Goal: Navigation & Orientation: Find specific page/section

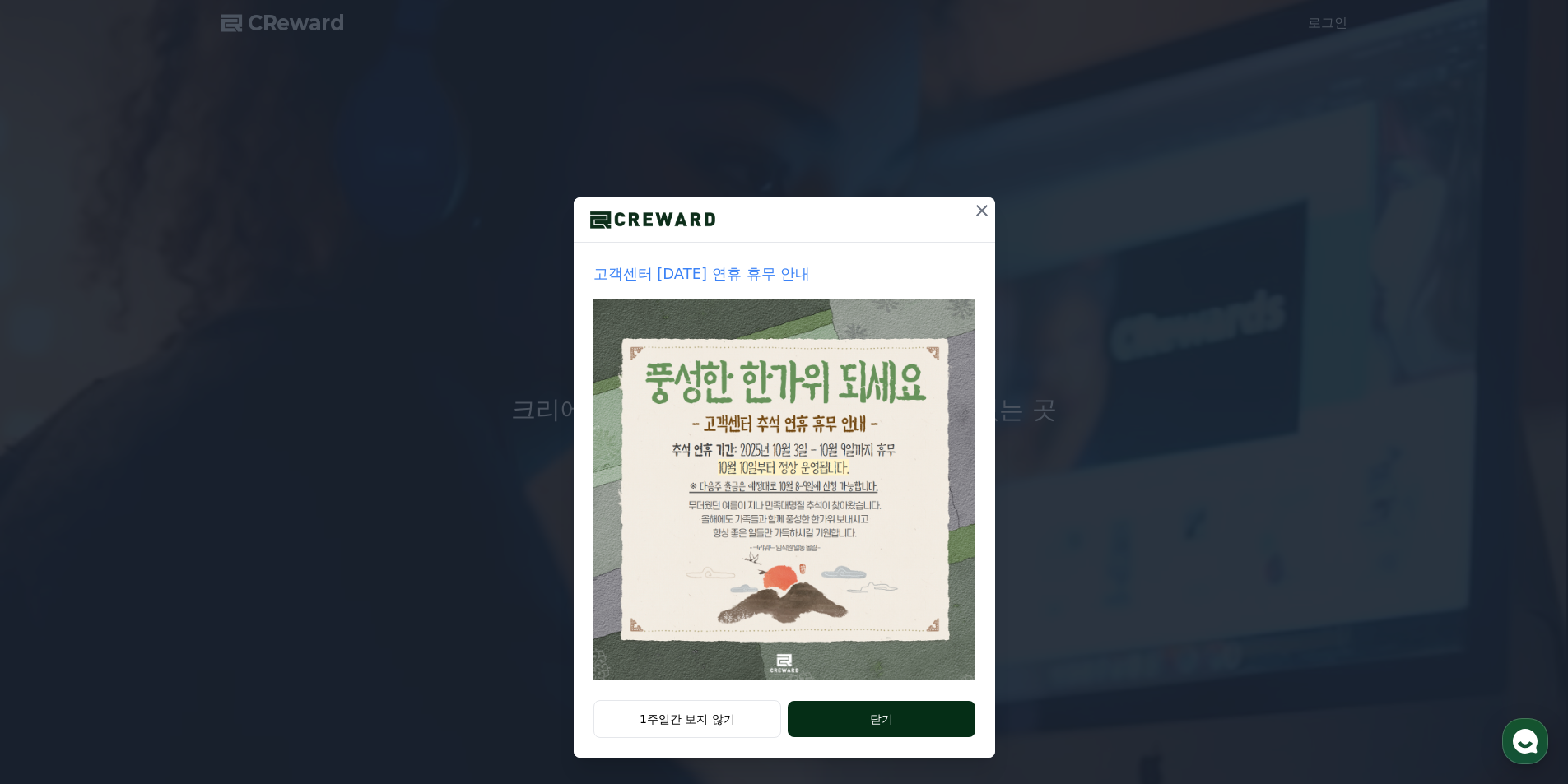
click at [887, 725] on button "닫기" at bounding box center [881, 719] width 187 height 36
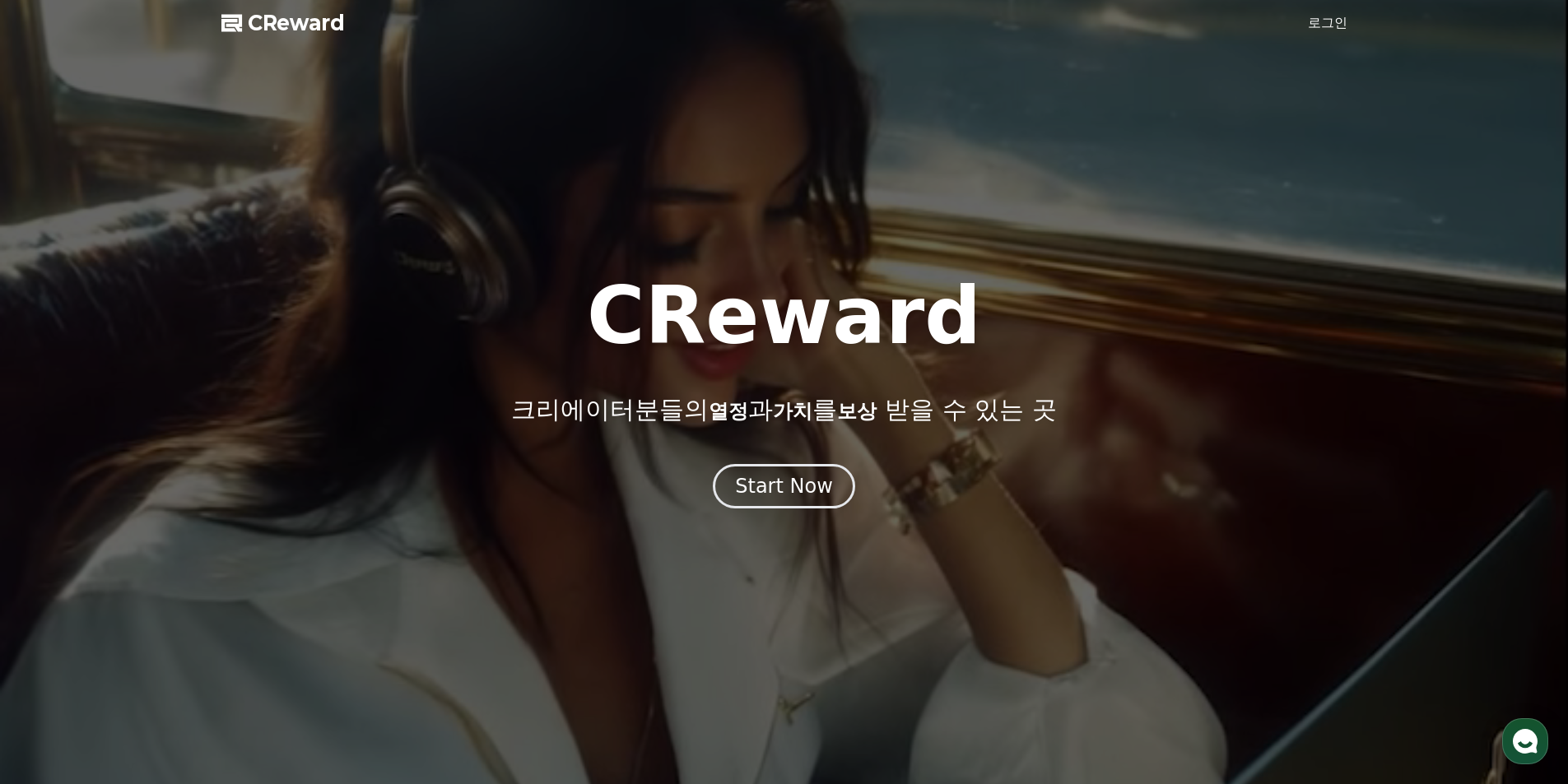
click at [1310, 30] on link "로그인" at bounding box center [1328, 22] width 39 height 20
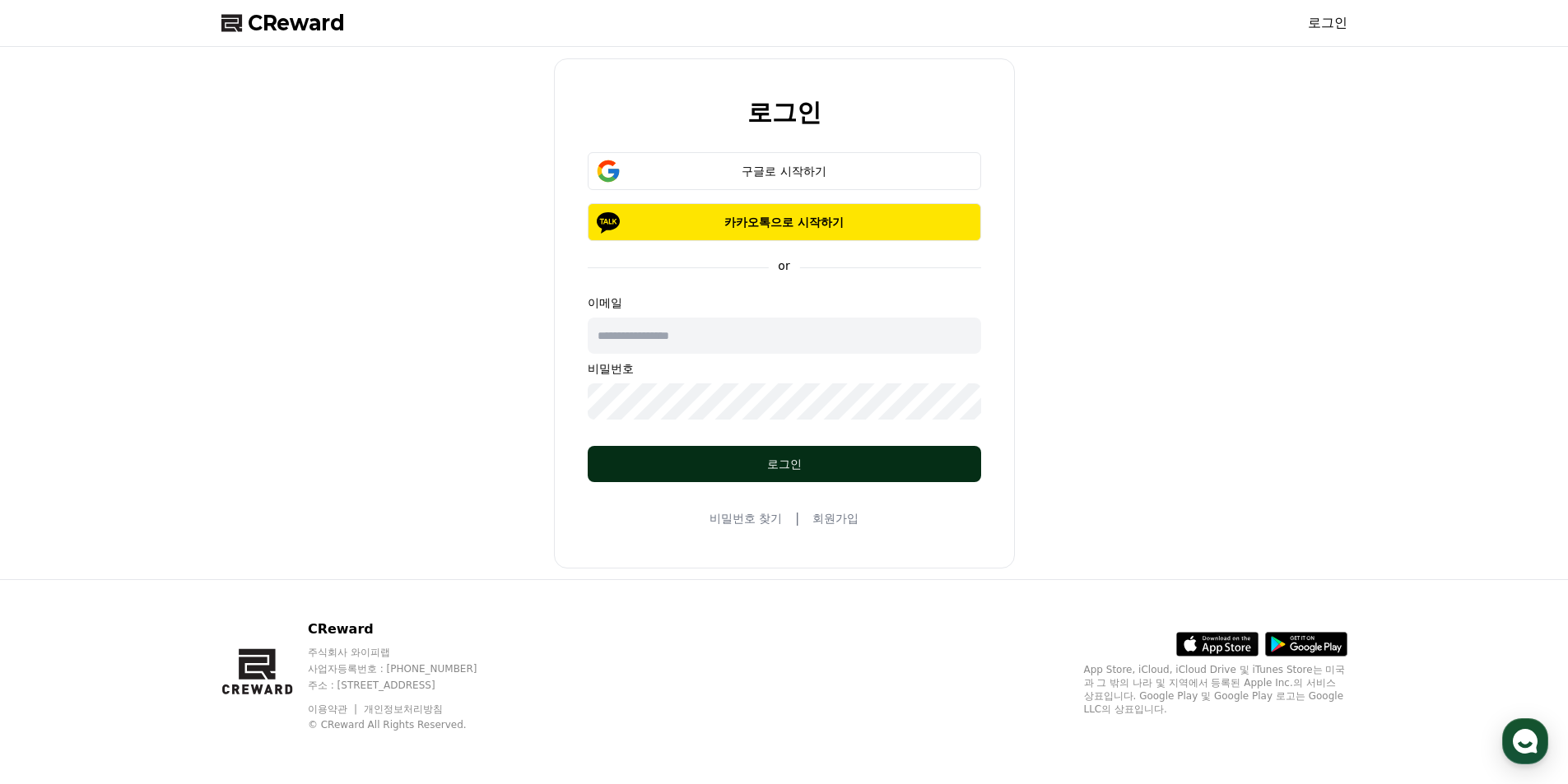
click at [788, 459] on div "로그인" at bounding box center [784, 463] width 327 height 17
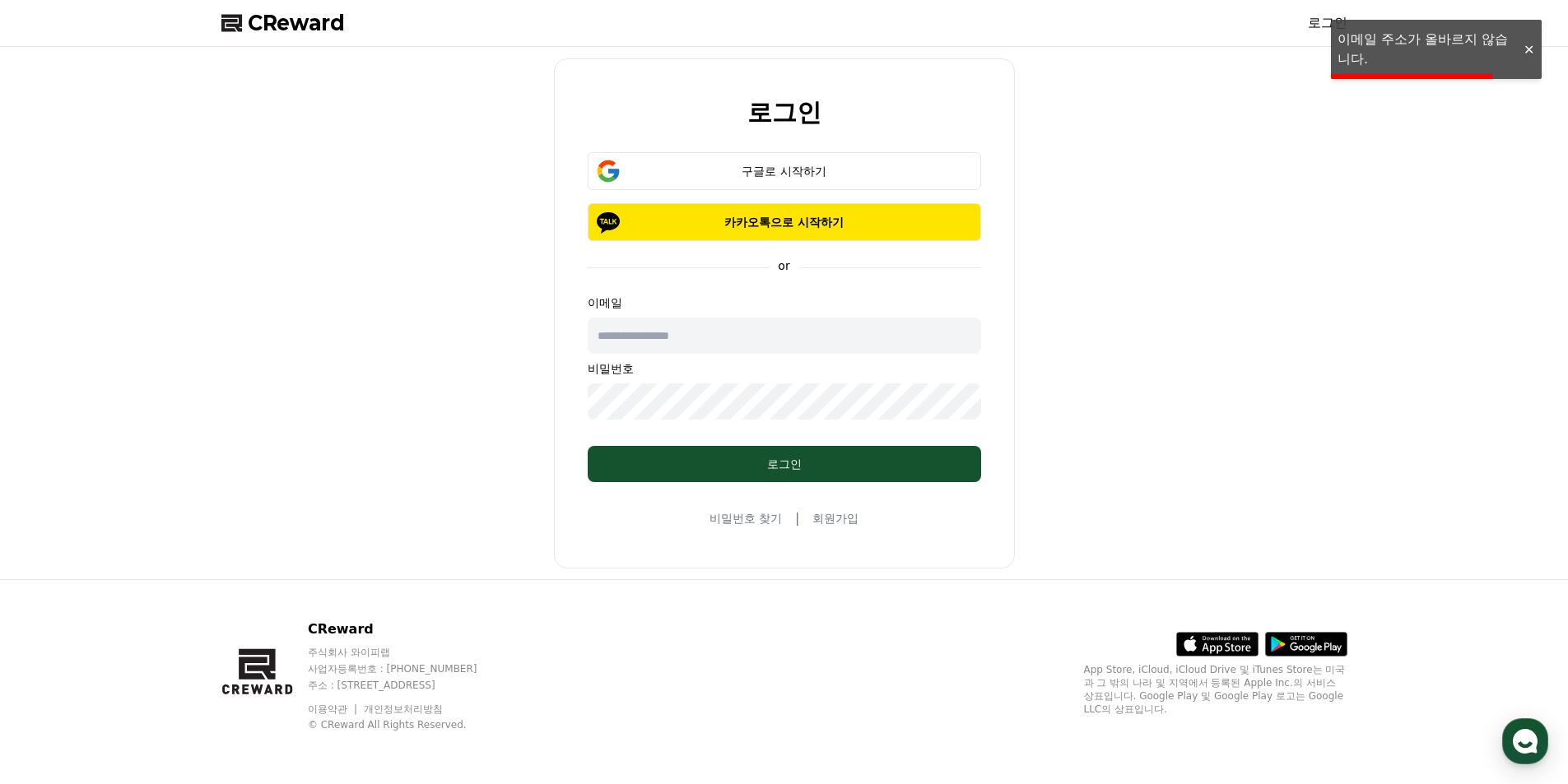
drag, startPoint x: 1273, startPoint y: 333, endPoint x: 1239, endPoint y: 327, distance: 34.5
click at [1265, 330] on div "로그인 구글로 시작하기 카카오톡으로 시작하기 or 이메일 비밀번호 로그인 비밀번호 찾기 | 회원가입" at bounding box center [784, 313] width 1139 height 519
click at [862, 154] on button "구글로 시작하기" at bounding box center [784, 171] width 393 height 38
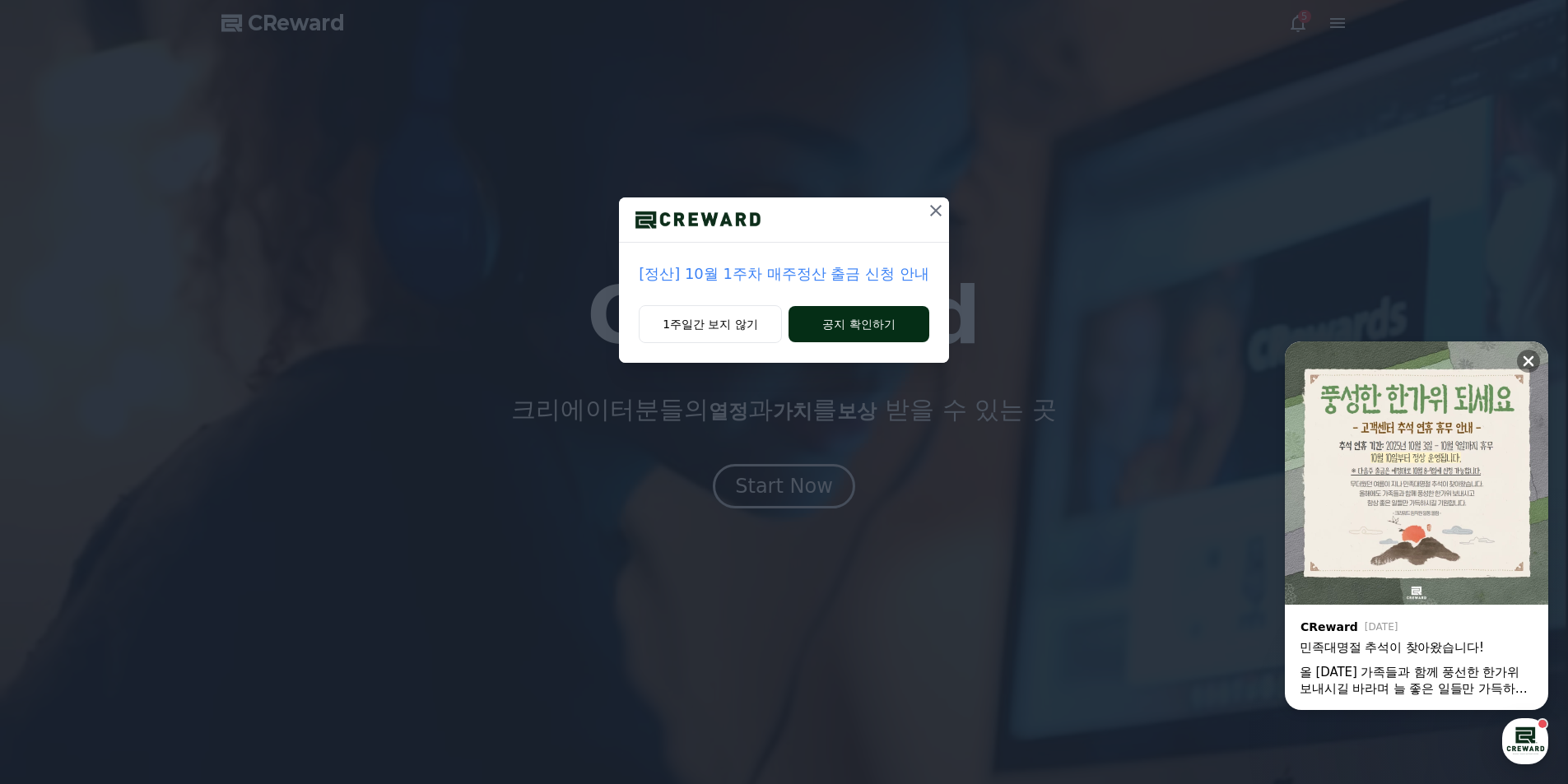
click at [855, 331] on button "공지 확인하기" at bounding box center [859, 324] width 141 height 36
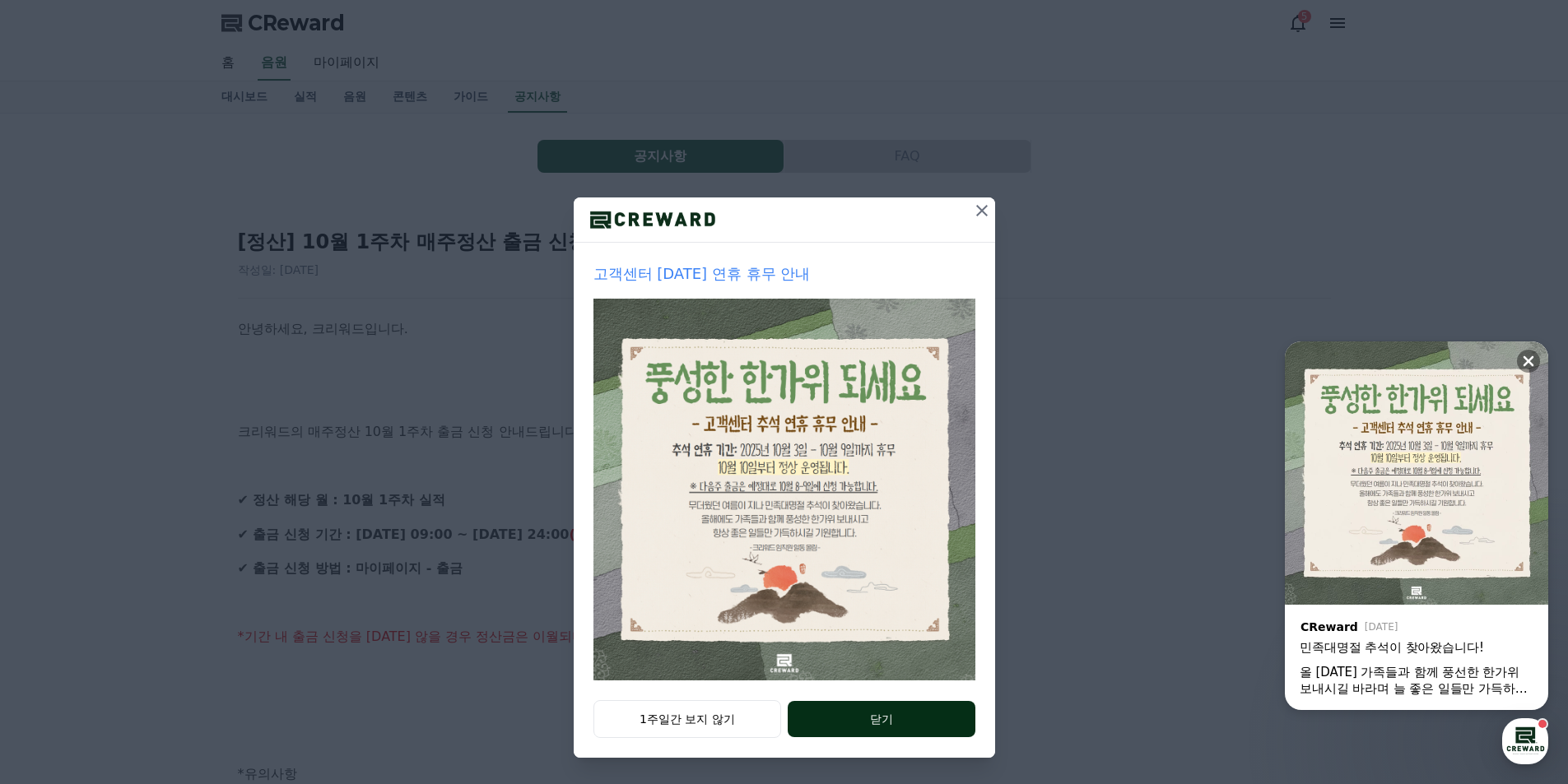
click at [882, 723] on button "닫기" at bounding box center [881, 719] width 187 height 36
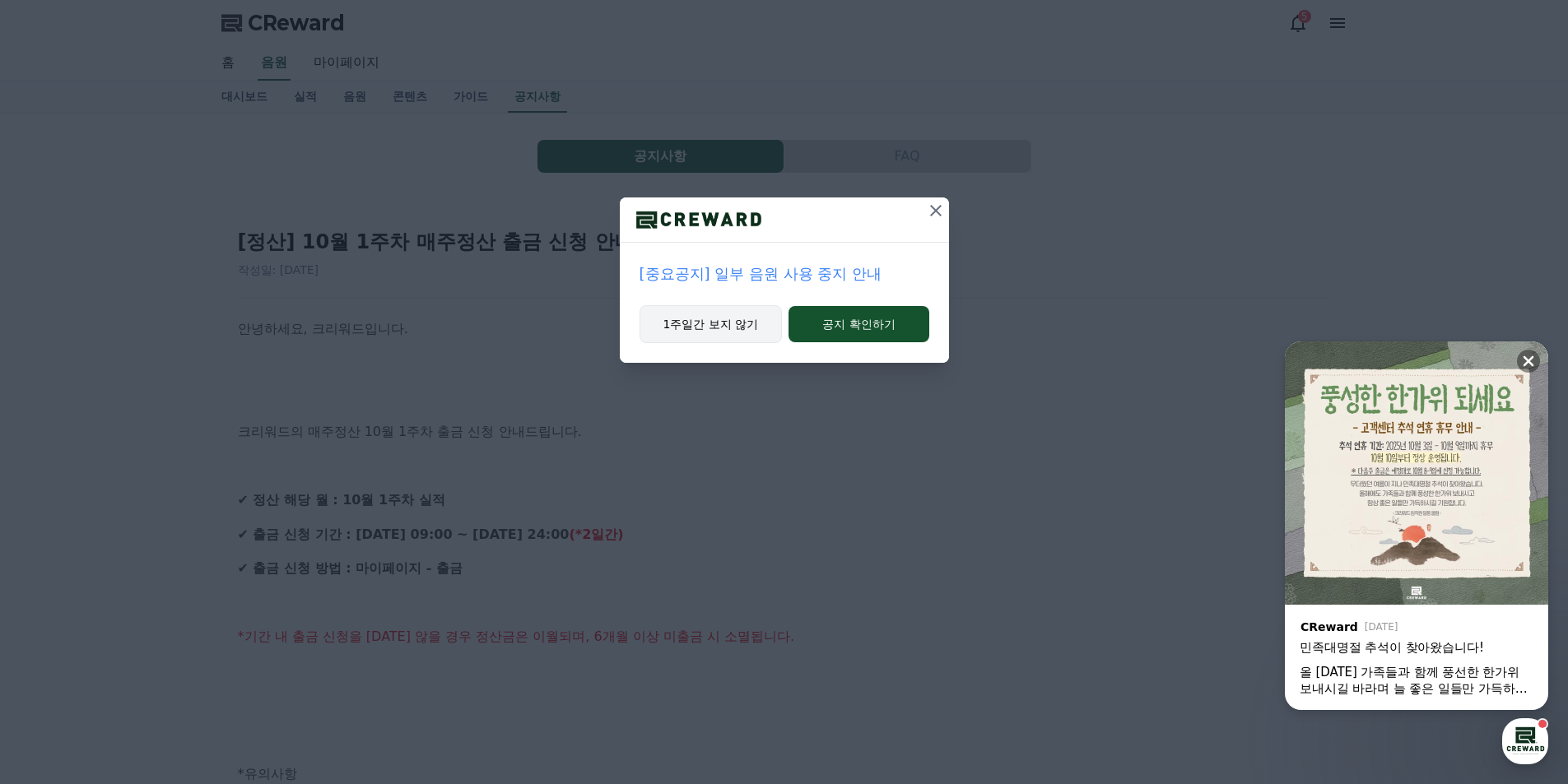
click at [739, 325] on button "1주일간 보지 않기" at bounding box center [711, 324] width 144 height 38
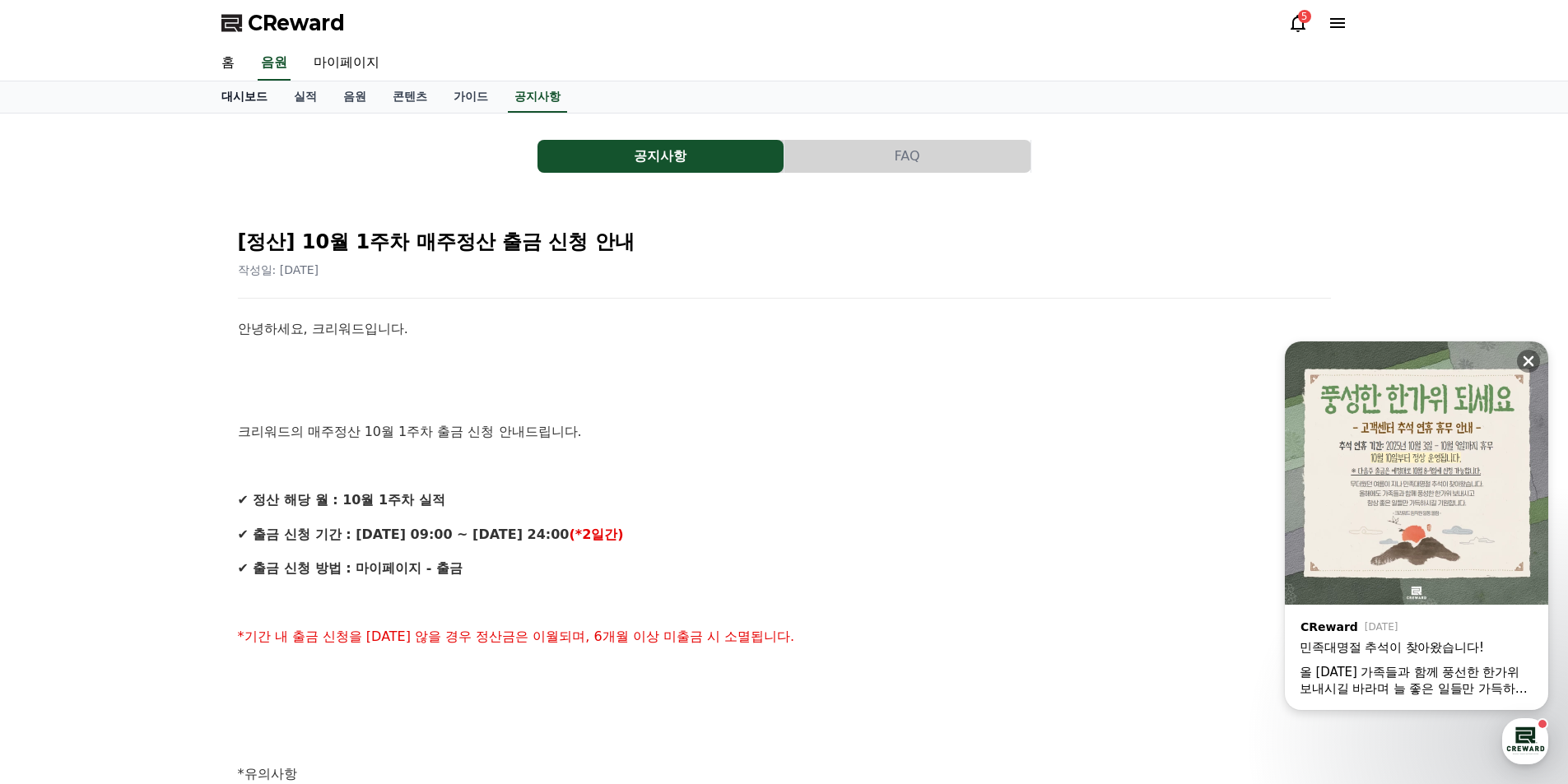
click at [266, 94] on link "대시보드" at bounding box center [244, 97] width 72 height 31
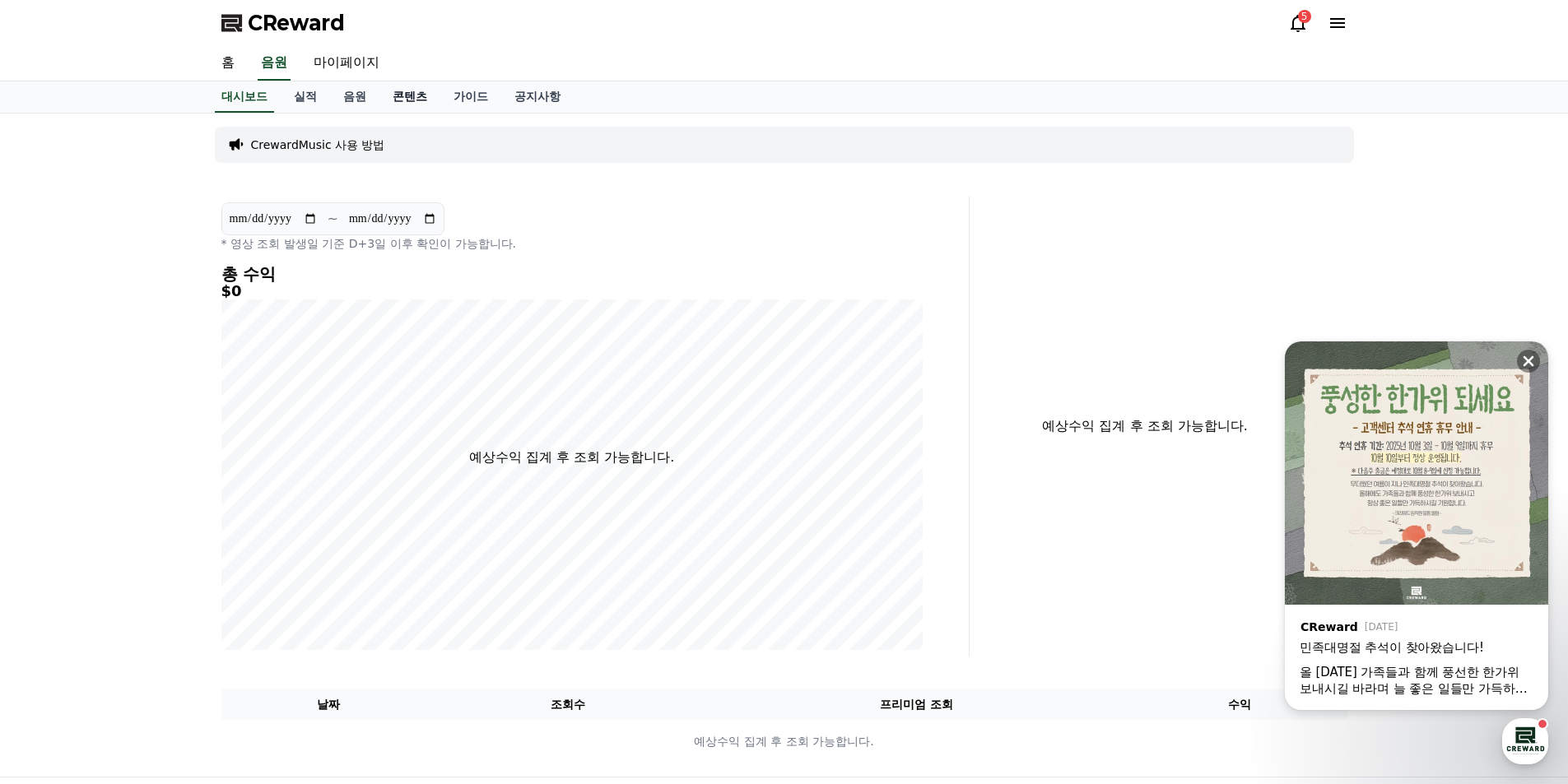
click at [414, 91] on link "콘텐츠" at bounding box center [410, 97] width 61 height 31
